Goal: Information Seeking & Learning: Find specific fact

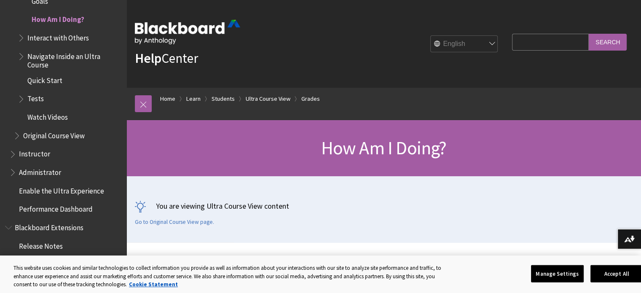
click at [532, 35] on input "Search Query" at bounding box center [550, 42] width 77 height 16
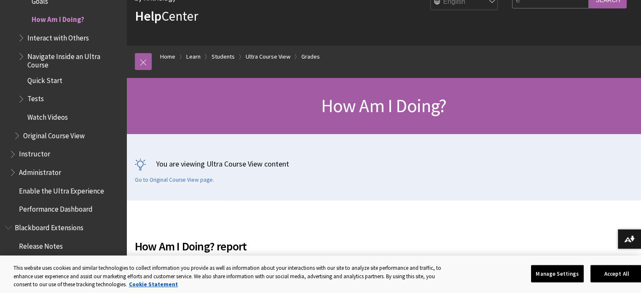
scroll to position [37, 0]
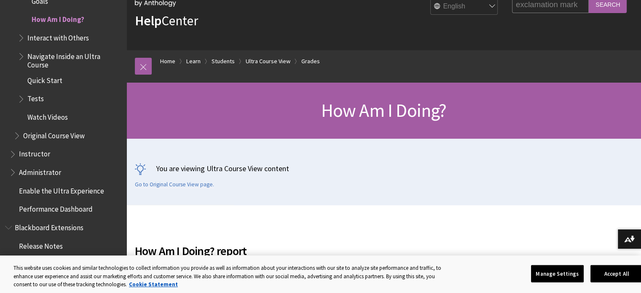
type input "exclamation mark"
click at [589, 0] on input "Search" at bounding box center [608, 4] width 38 height 16
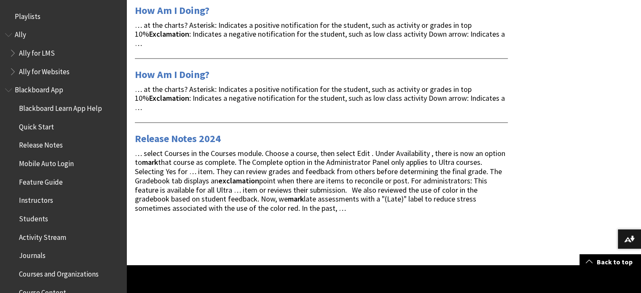
scroll to position [1129, 0]
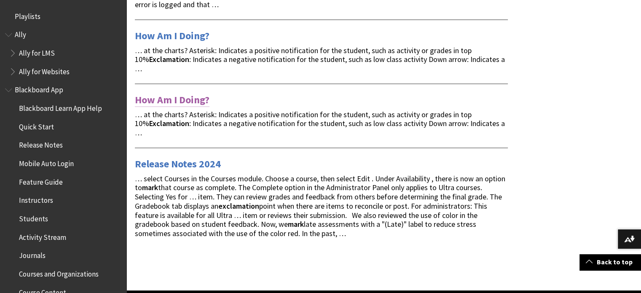
click at [167, 93] on link "How Am I Doing?" at bounding box center [172, 99] width 75 height 13
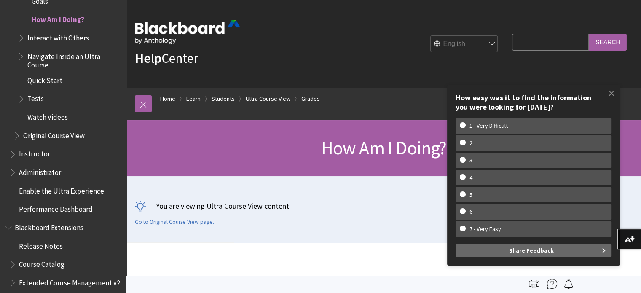
drag, startPoint x: 647, startPoint y: 1, endPoint x: 226, endPoint y: 104, distance: 432.9
click at [226, 104] on ol "Home Learn Students Ultra Course View Grades" at bounding box center [392, 100] width 481 height 25
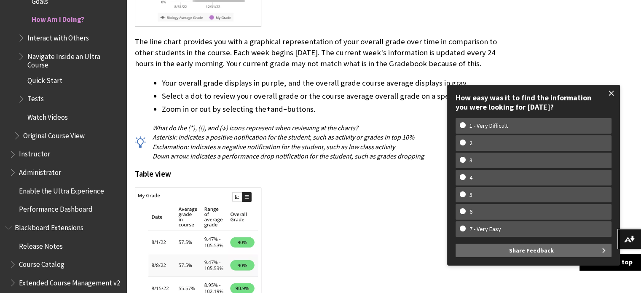
click at [605, 95] on span at bounding box center [611, 93] width 18 height 18
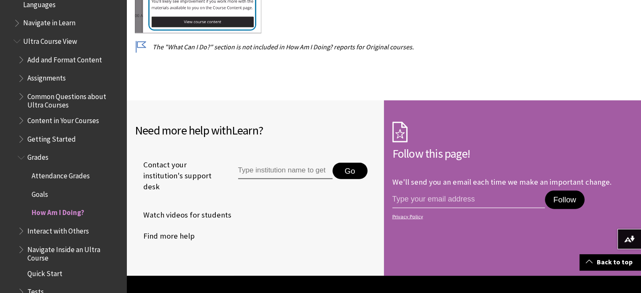
scroll to position [938, 0]
